Goal: Find specific page/section: Find specific page/section

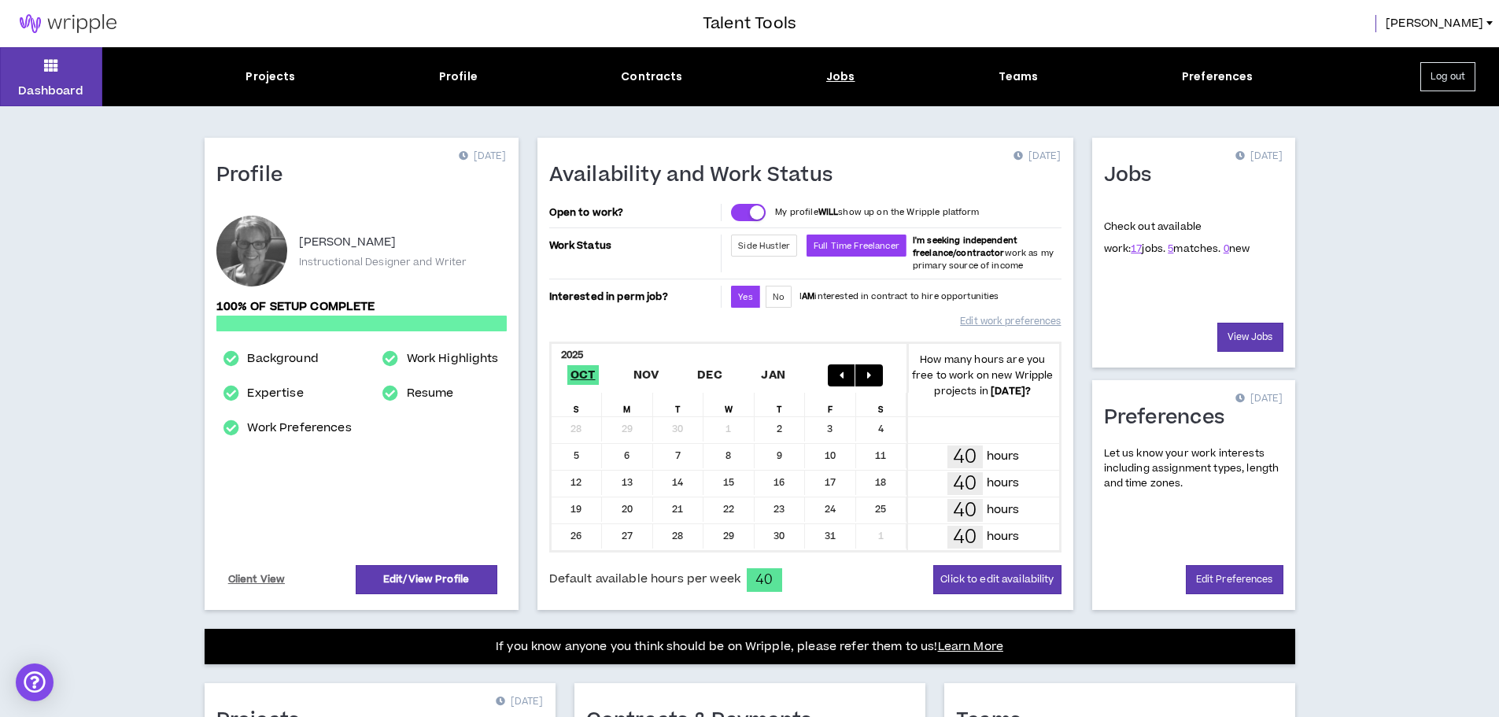
click at [840, 80] on div "Jobs" at bounding box center [840, 76] width 29 height 17
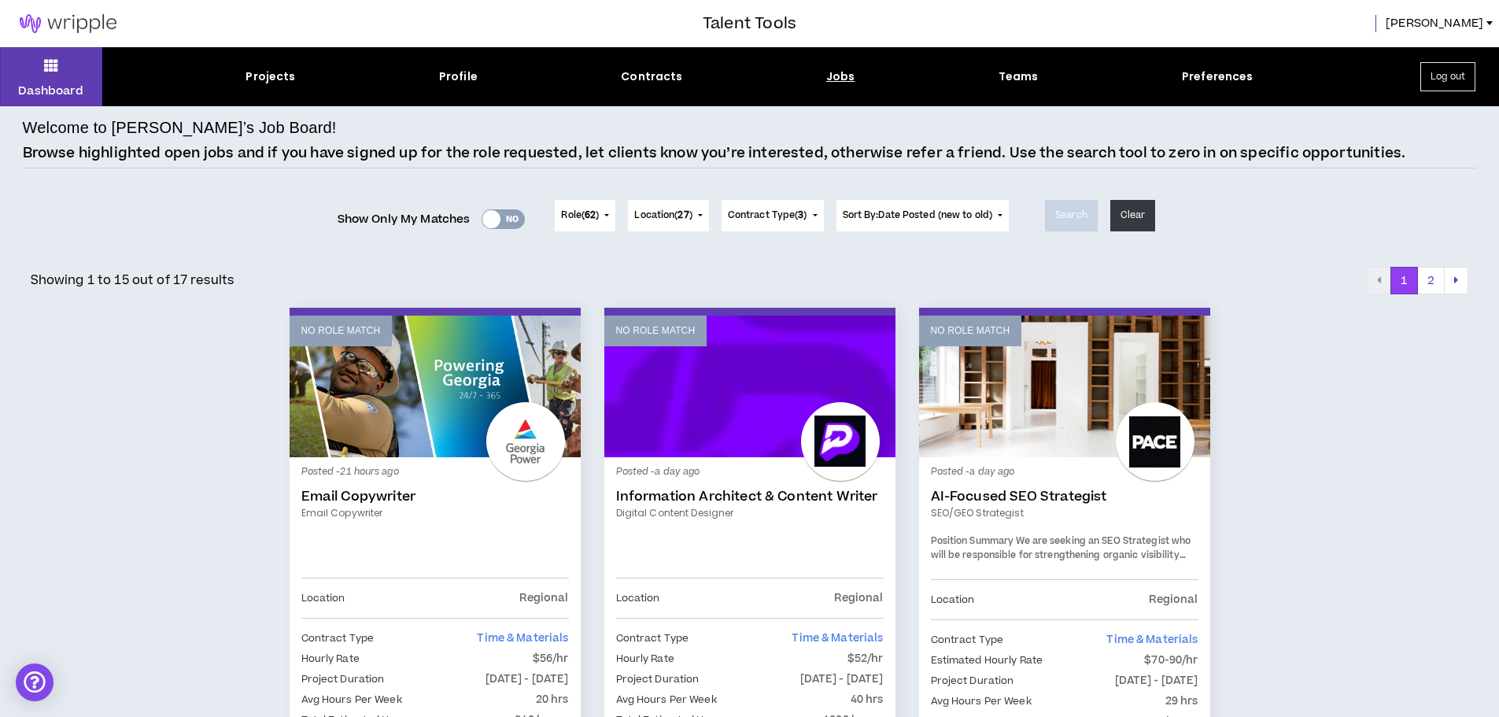
click at [502, 223] on div "Yes No" at bounding box center [502, 219] width 43 height 20
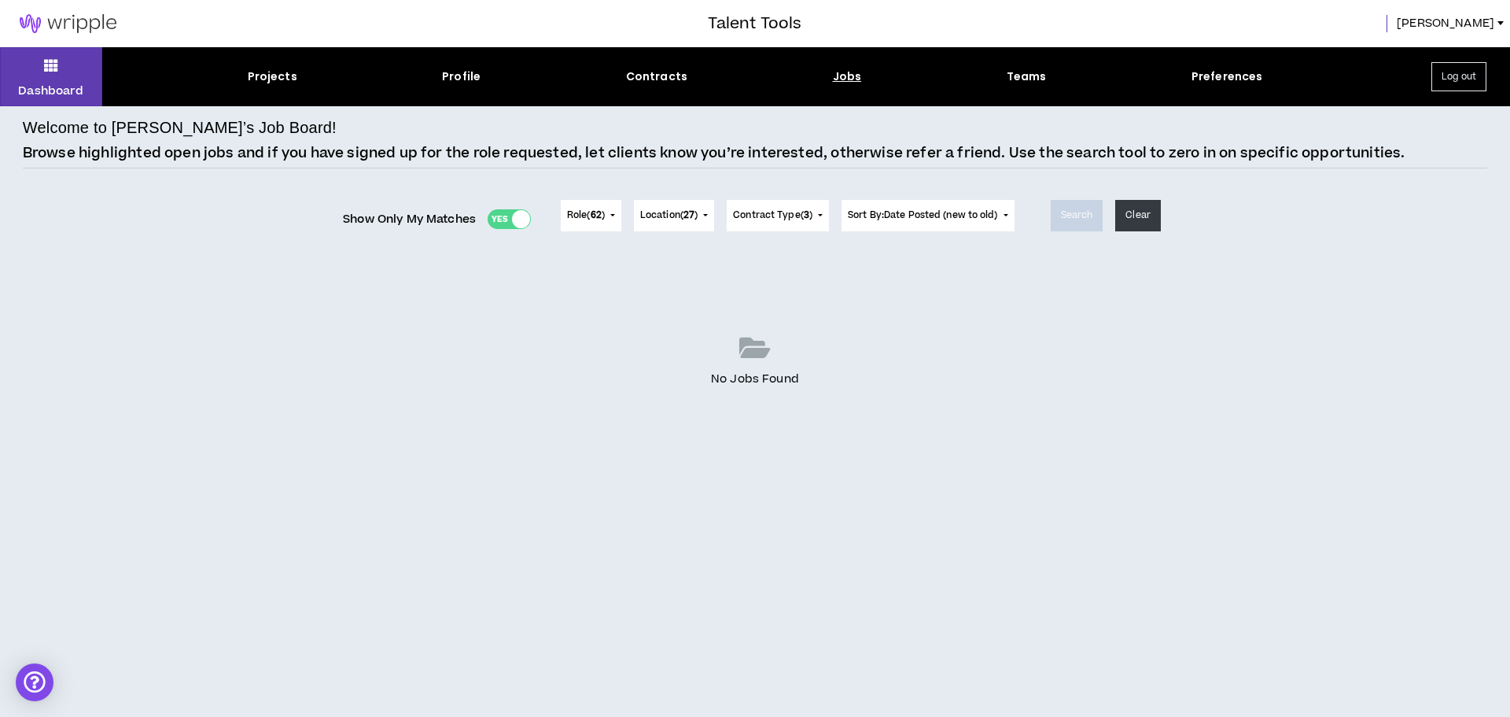
click at [500, 221] on div "Yes No" at bounding box center [509, 219] width 43 height 20
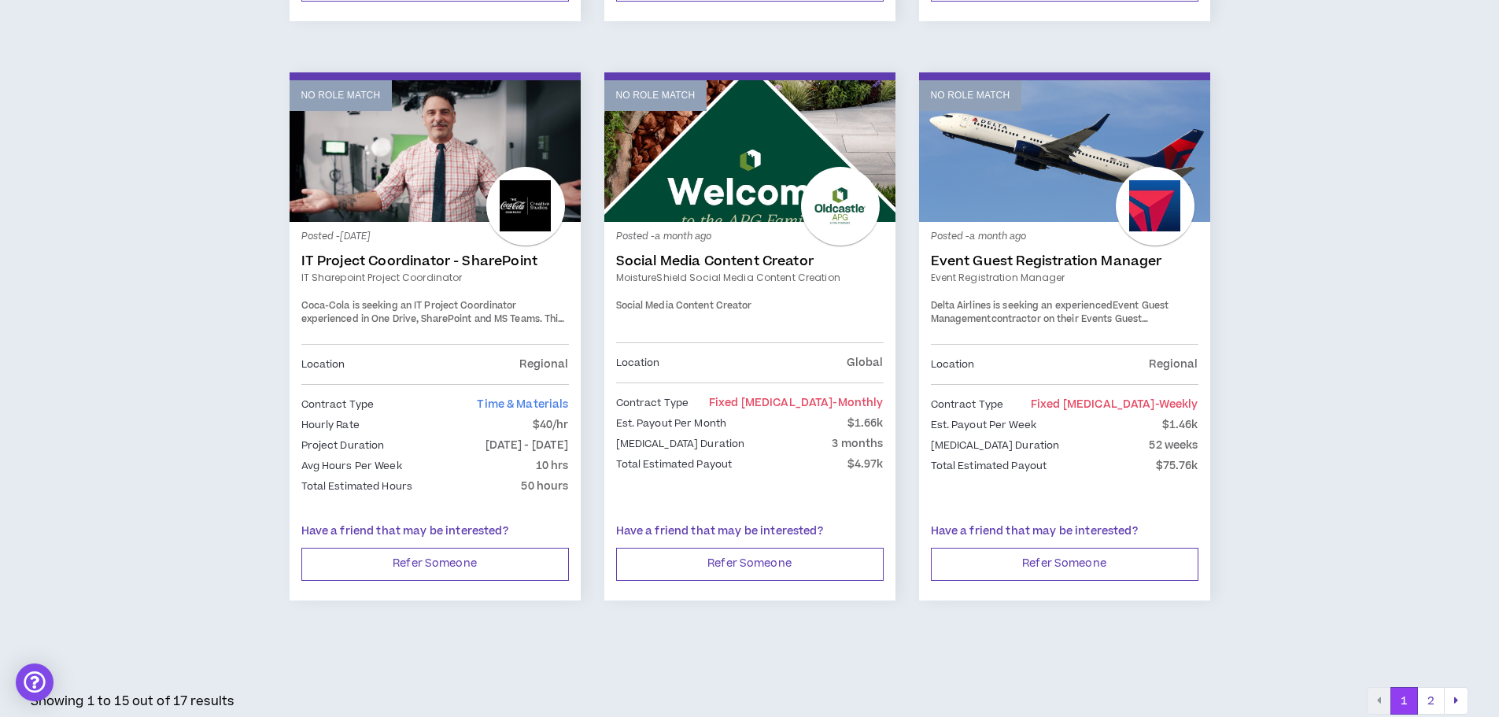
scroll to position [2561, 0]
